Goal: Navigation & Orientation: Find specific page/section

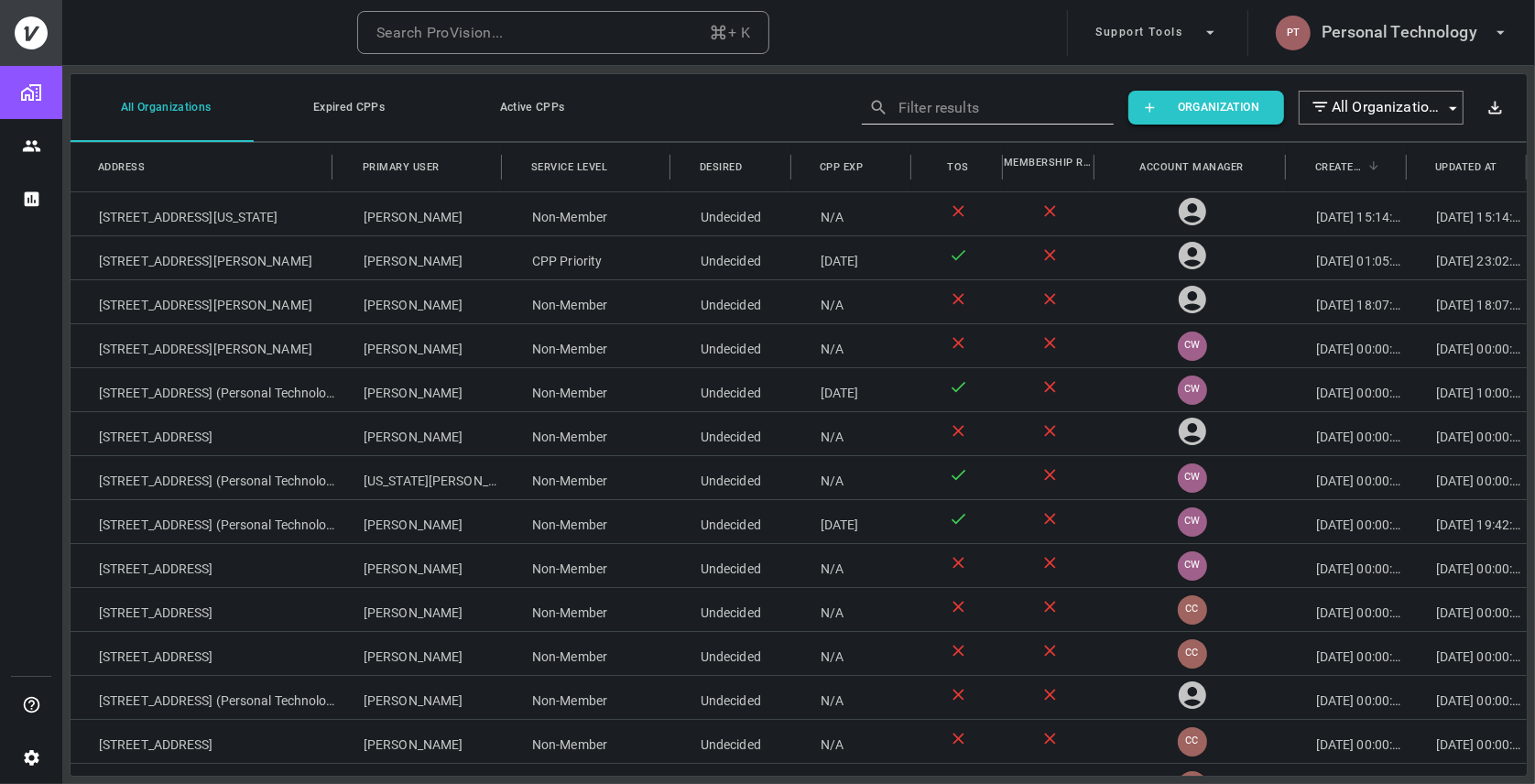
click at [41, 42] on icon at bounding box center [31, 33] width 33 height 33
